Goal: Navigation & Orientation: Find specific page/section

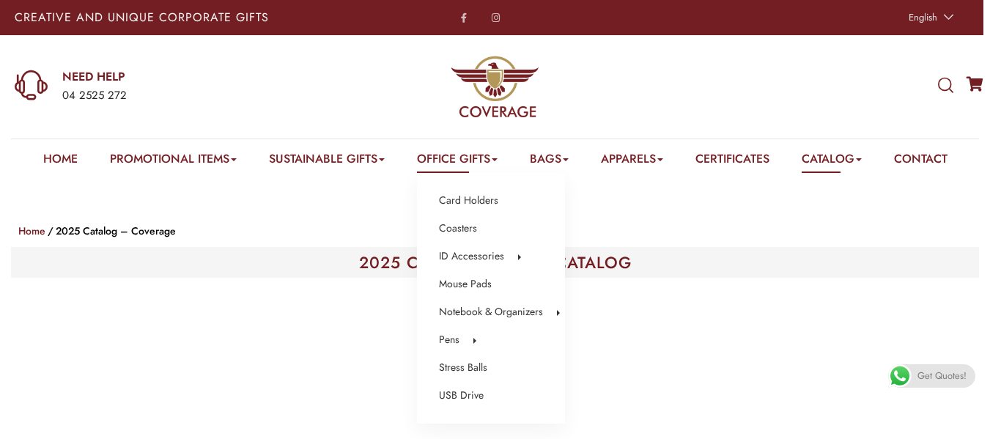
click at [462, 157] on link "Office Gifts" at bounding box center [457, 161] width 81 height 23
click at [458, 358] on link "Stress Balls" at bounding box center [463, 367] width 48 height 19
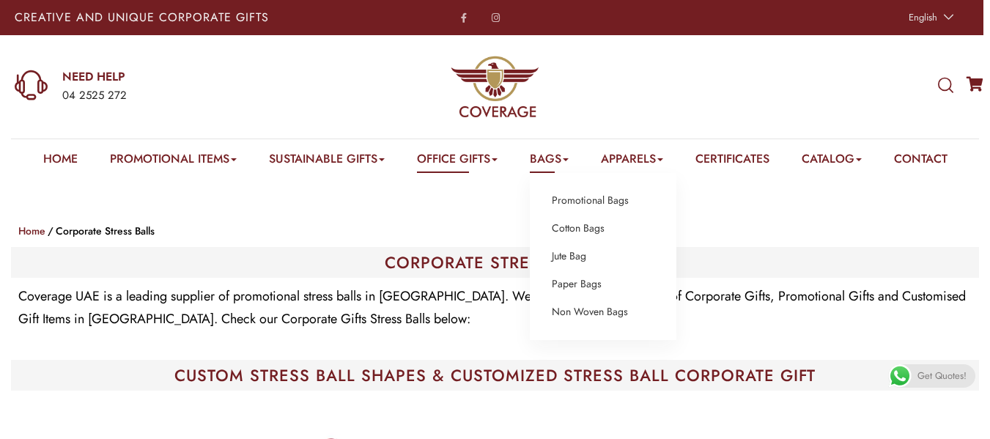
click at [544, 159] on link "Bags" at bounding box center [549, 161] width 39 height 23
click at [576, 243] on ul "Promotional Bags Cotton Bags Jute Bag Paper Bags Non Woven Bags" at bounding box center [603, 256] width 147 height 167
click at [576, 260] on link "Jute Bag" at bounding box center [569, 256] width 34 height 19
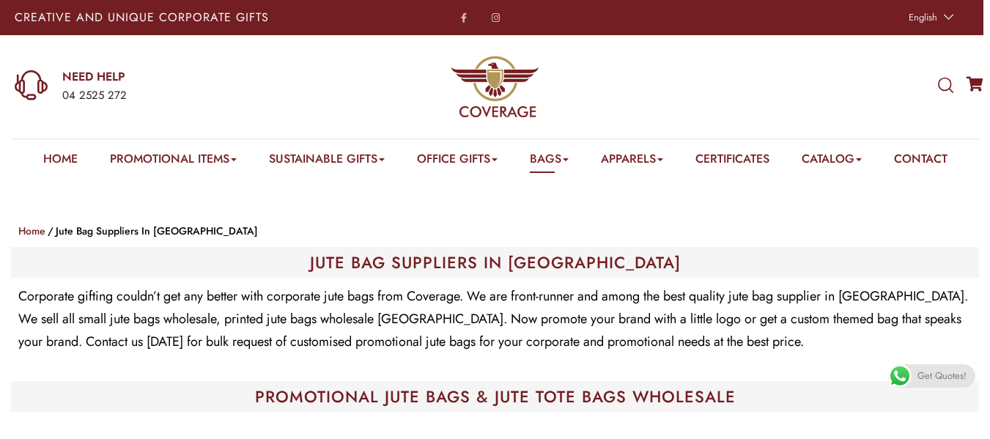
click at [342, 180] on link "Sustainable Tech Gifts" at bounding box center [338, 180] width 95 height 0
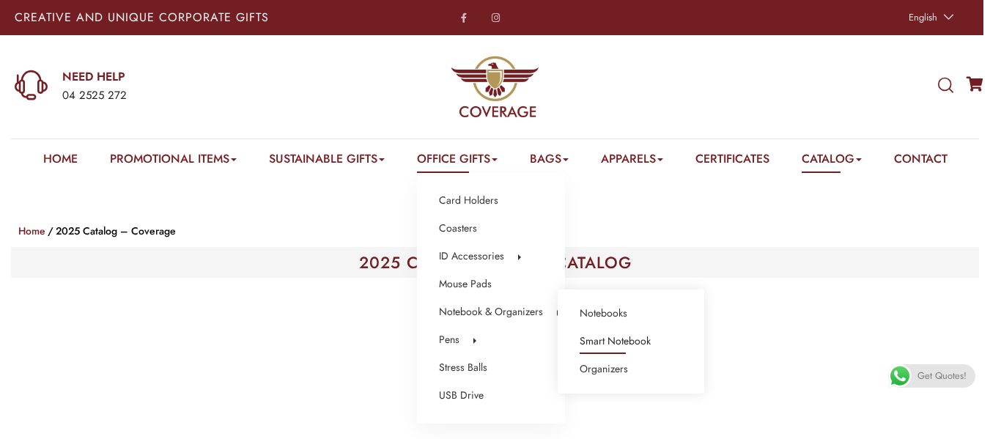
click at [614, 346] on link "Smart Notebook" at bounding box center [615, 341] width 71 height 19
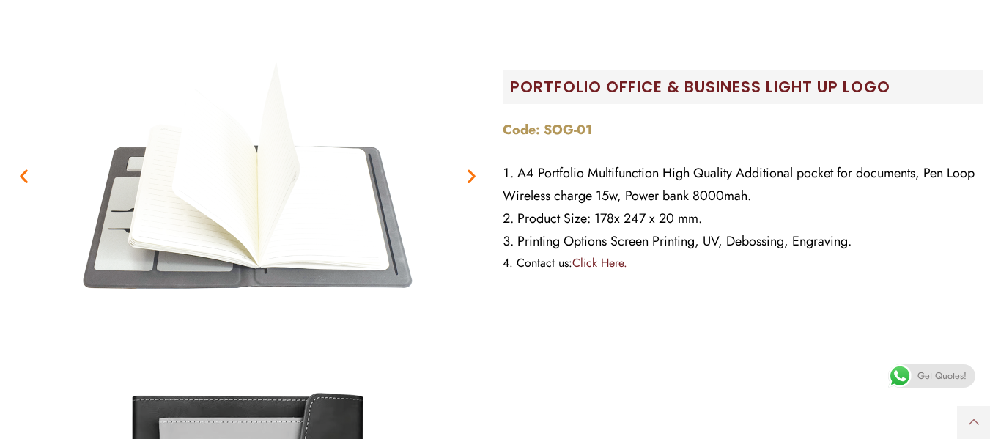
scroll to position [673, 0]
click at [598, 265] on link "Click Here." at bounding box center [599, 262] width 55 height 17
